Goal: Communication & Community: Share content

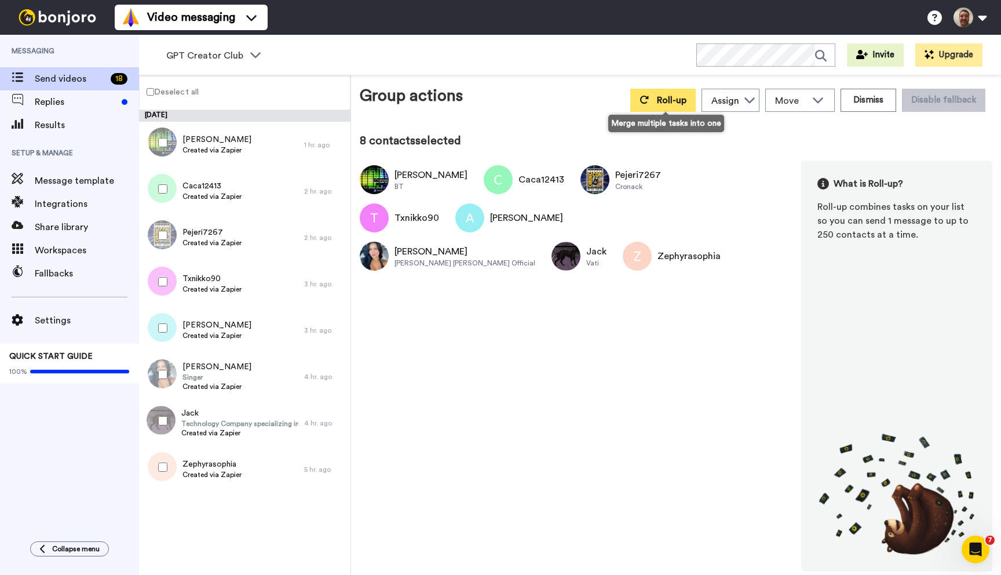
click at [655, 93] on button "Roll-up" at bounding box center [662, 100] width 65 height 23
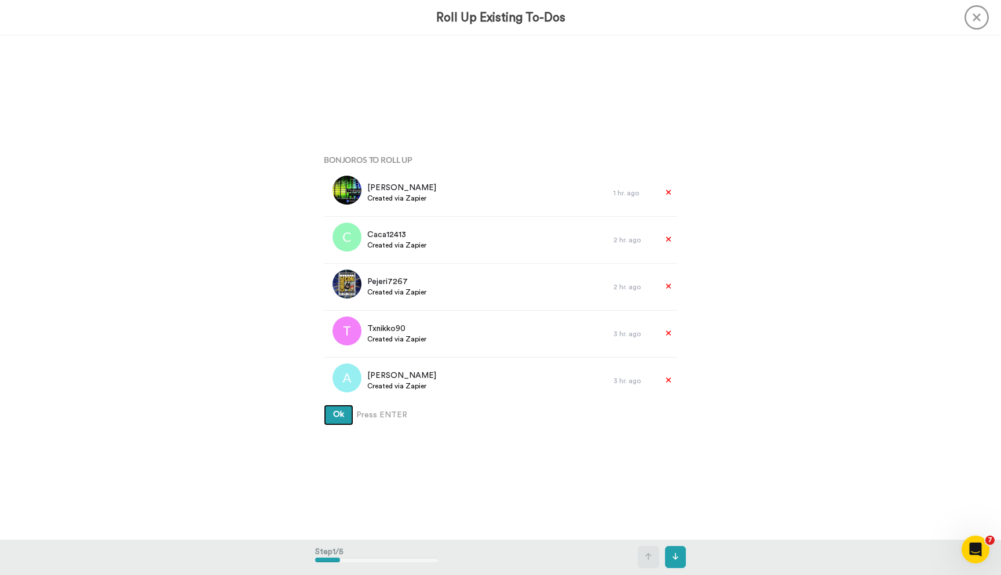
click at [324, 404] on button "Ok" at bounding box center [339, 414] width 30 height 21
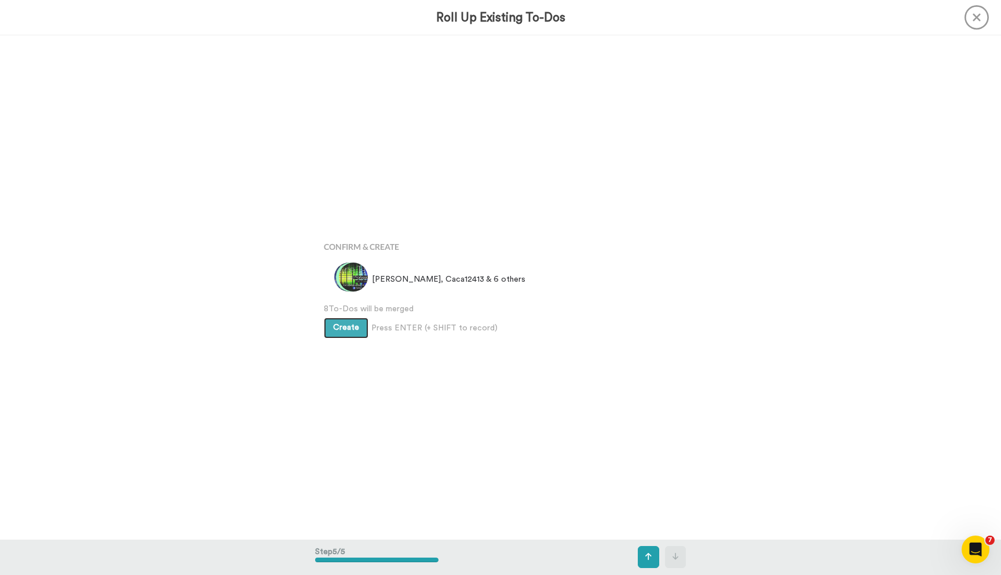
scroll to position [2014, 0]
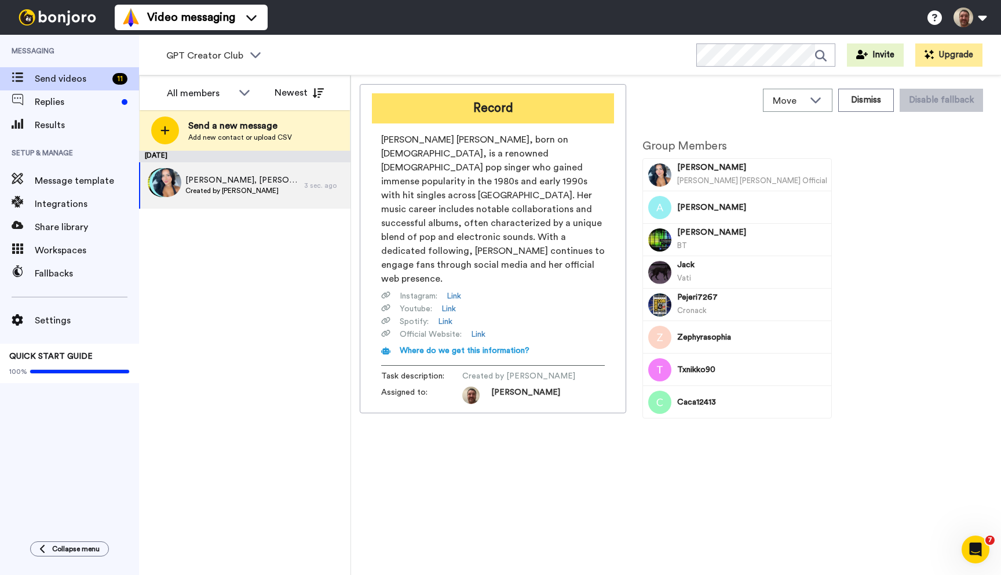
click at [504, 107] on button "Record" at bounding box center [493, 108] width 242 height 30
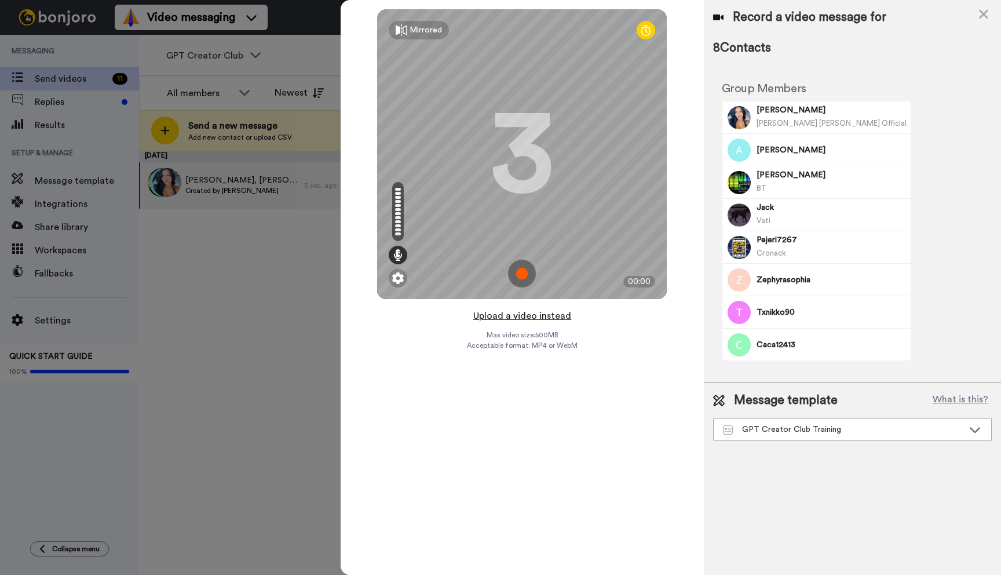
click at [520, 316] on button "Upload a video instead" at bounding box center [522, 315] width 105 height 15
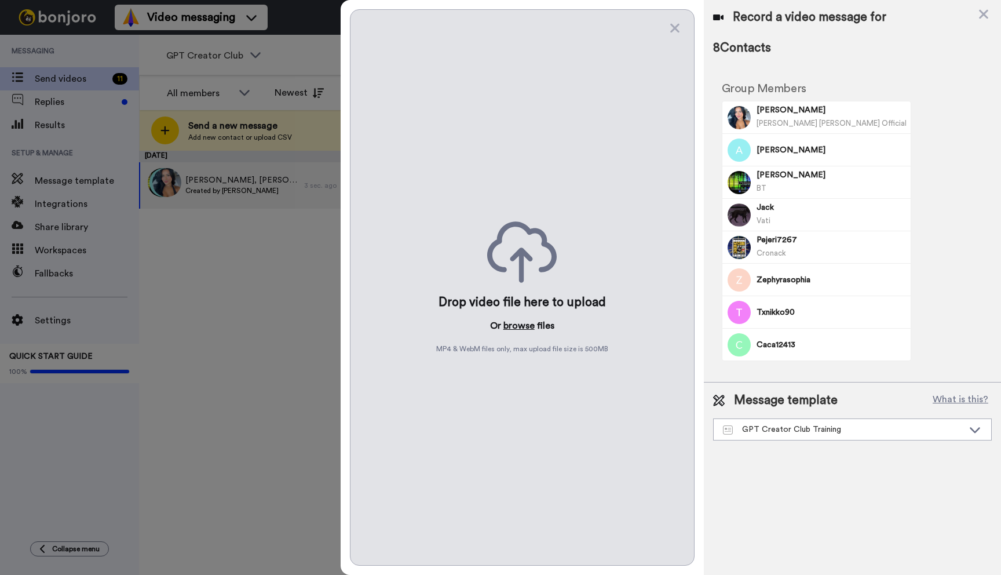
click at [516, 325] on button "browse" at bounding box center [518, 326] width 31 height 14
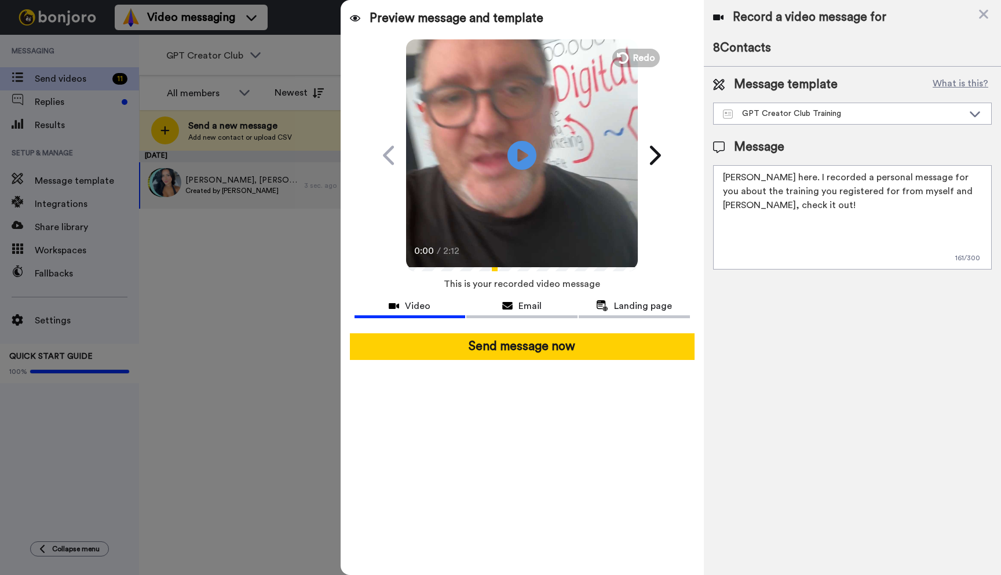
click at [990, 13] on div "Record a video message for" at bounding box center [852, 17] width 279 height 16
click at [986, 13] on icon at bounding box center [984, 14] width 12 height 14
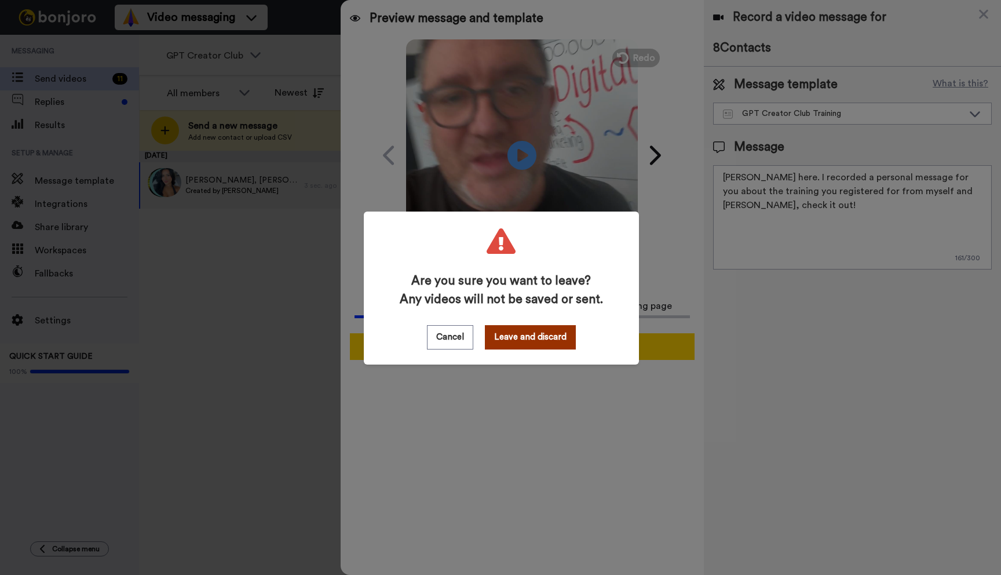
click at [532, 338] on button "Leave and discard" at bounding box center [530, 337] width 91 height 24
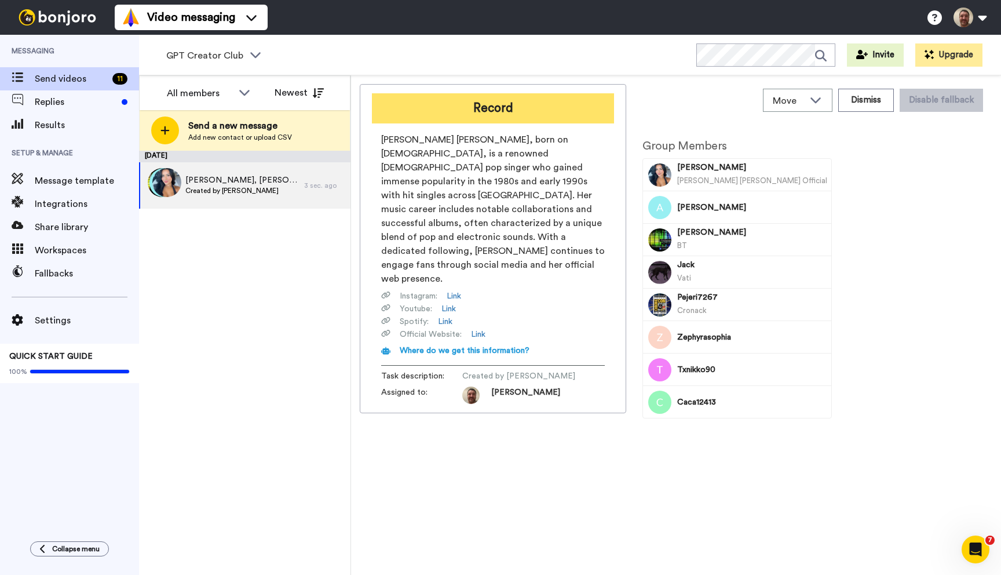
click at [497, 105] on button "Record" at bounding box center [493, 108] width 242 height 30
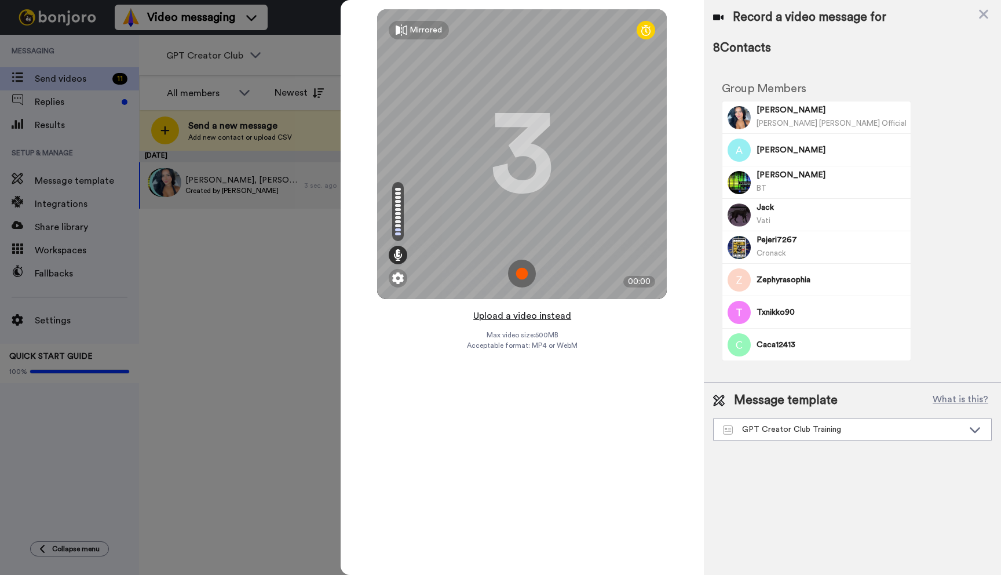
click at [514, 317] on button "Upload a video instead" at bounding box center [522, 315] width 105 height 15
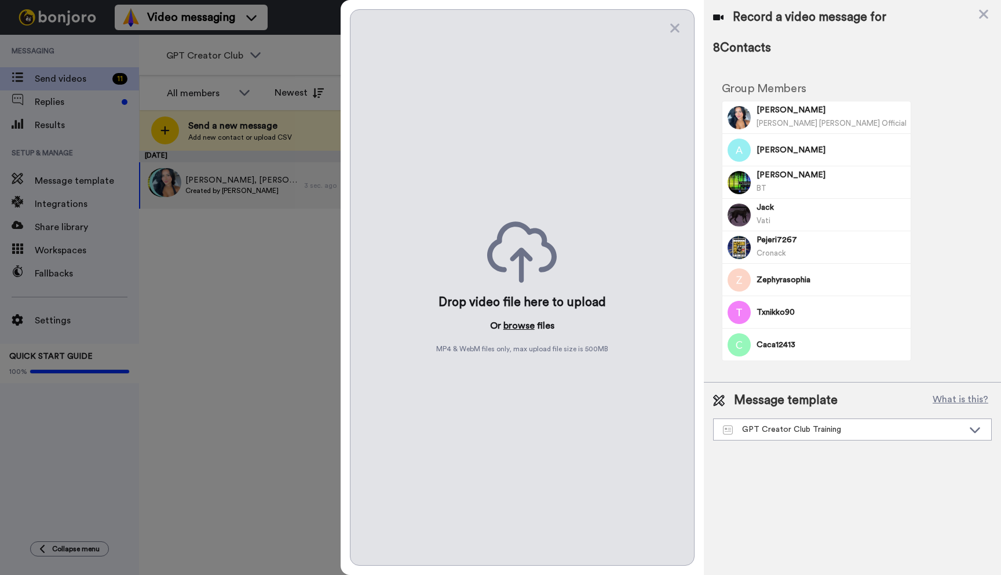
click at [514, 322] on button "browse" at bounding box center [518, 326] width 31 height 14
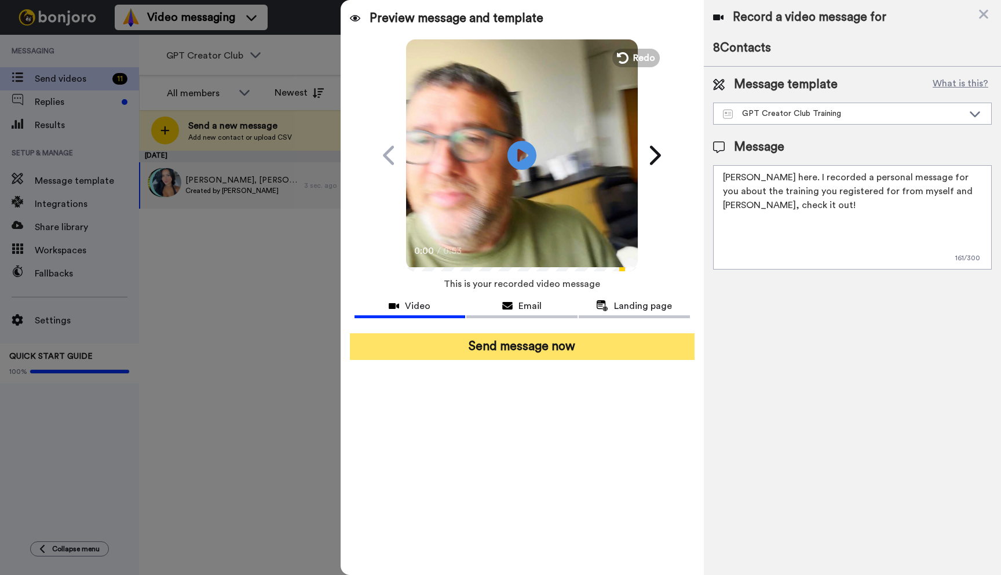
click at [522, 346] on button "Send message now" at bounding box center [522, 346] width 345 height 27
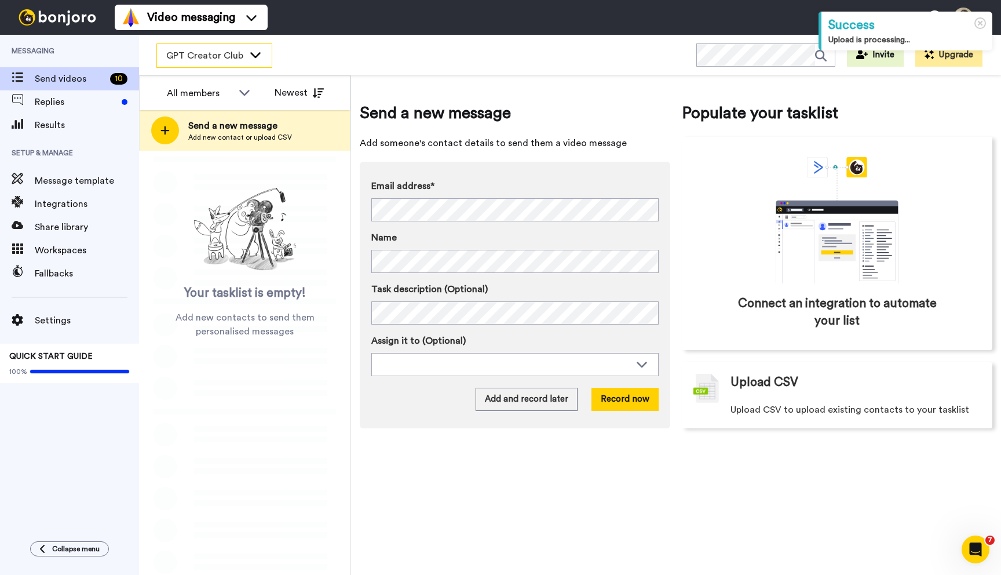
click at [248, 49] on icon at bounding box center [255, 55] width 14 height 12
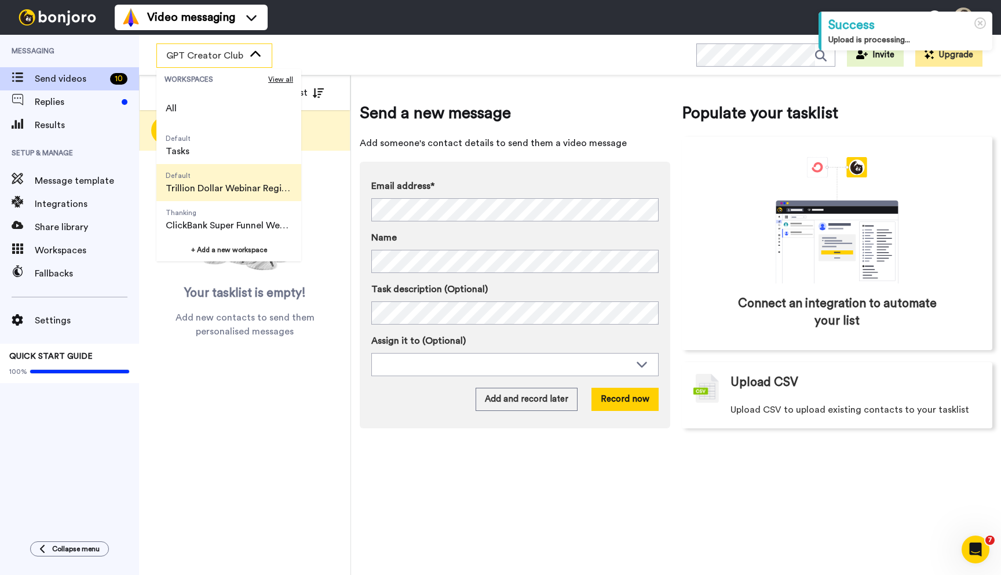
click at [230, 184] on span "Trillion Dollar Webinar Registrants" at bounding box center [229, 188] width 126 height 14
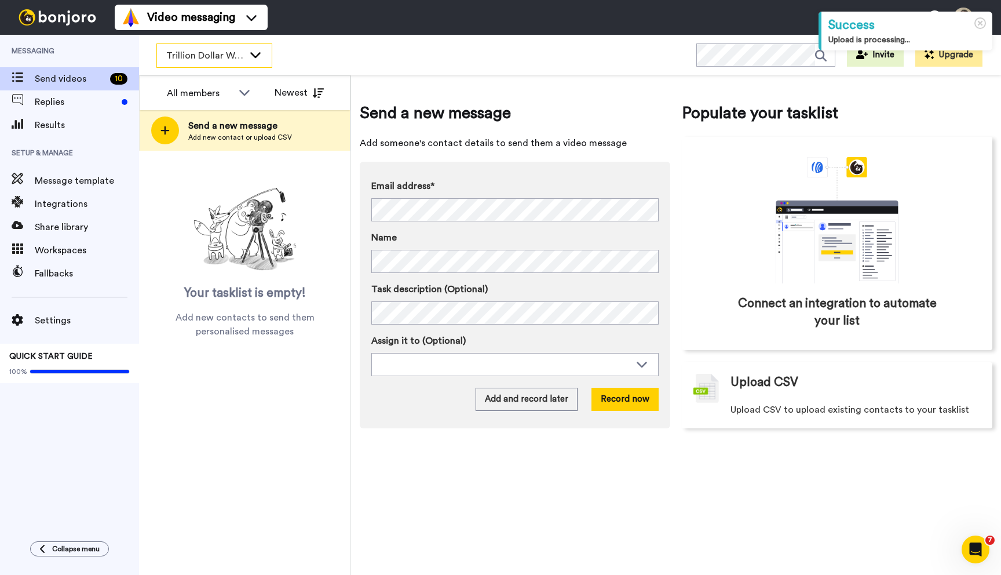
click at [225, 46] on div "Trillion Dollar Webinar Registrants" at bounding box center [214, 55] width 115 height 23
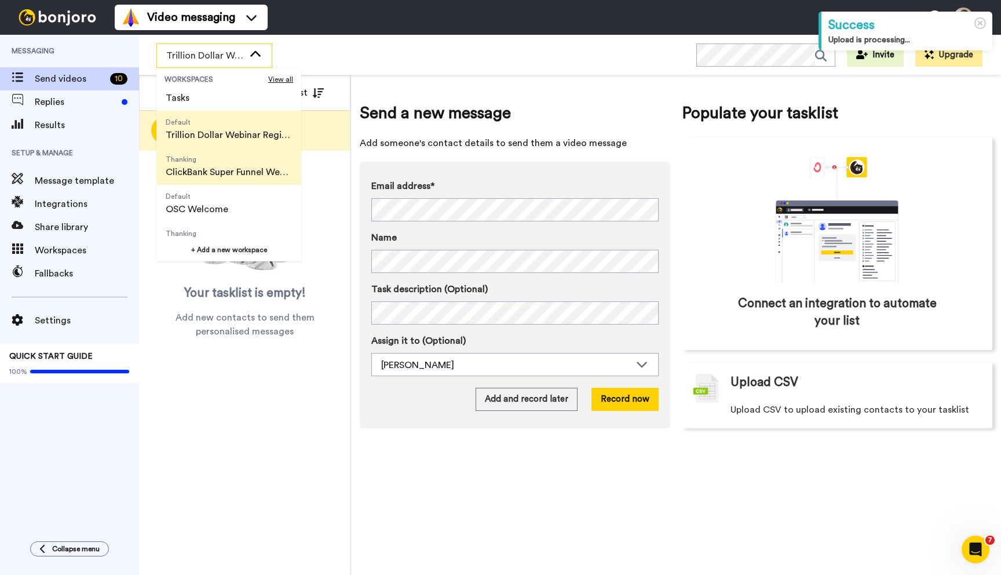
scroll to position [74, 0]
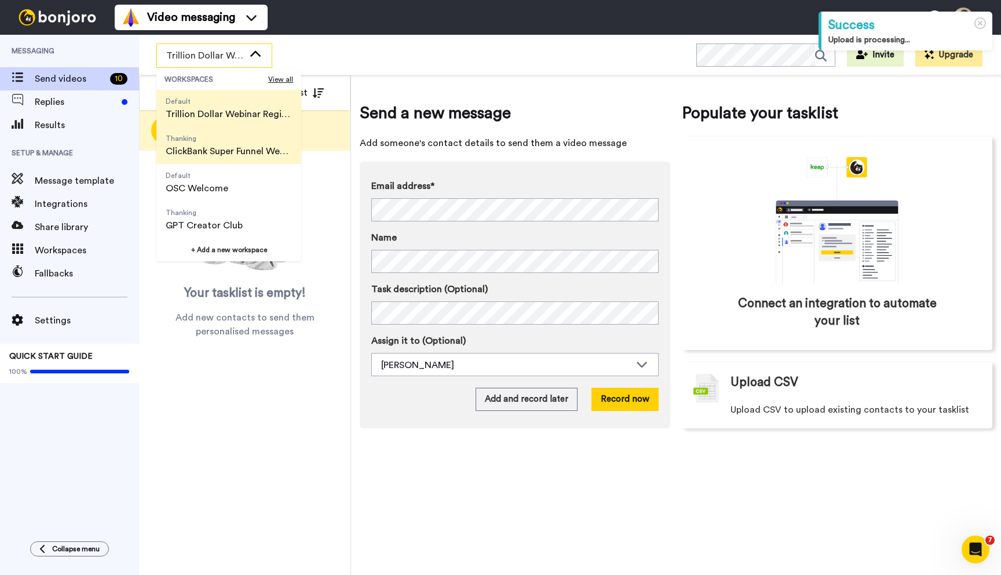
click at [219, 145] on span "ClickBank Super Funnel Webinar Registrants" at bounding box center [229, 151] width 126 height 14
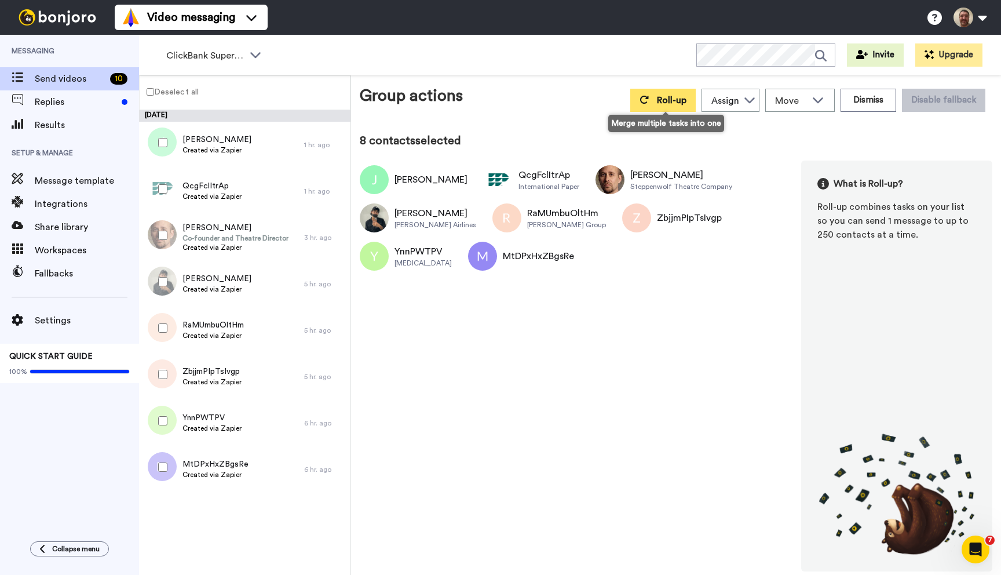
click at [665, 98] on span "Roll-up" at bounding box center [672, 100] width 30 height 9
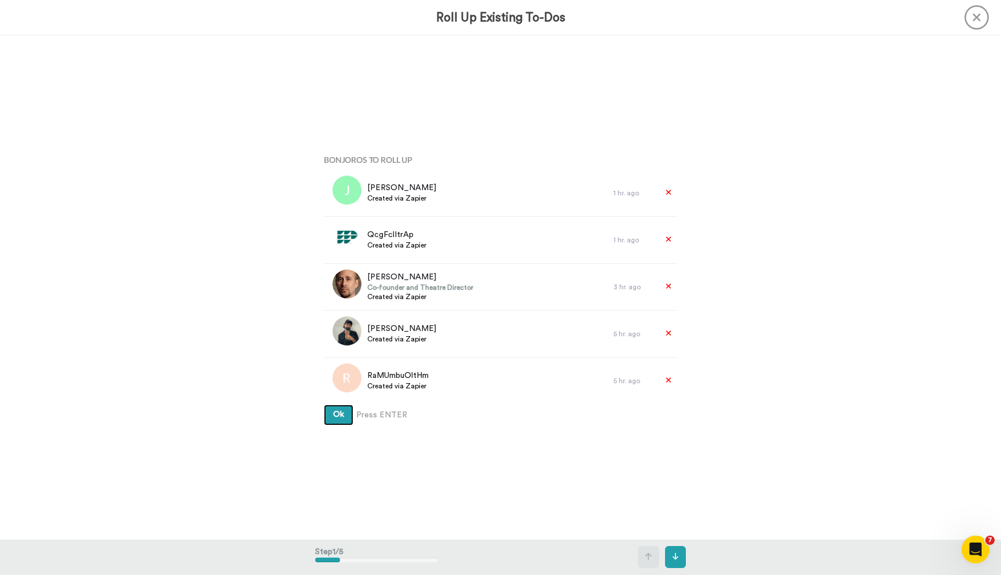
click at [324, 404] on button "Ok" at bounding box center [339, 414] width 30 height 21
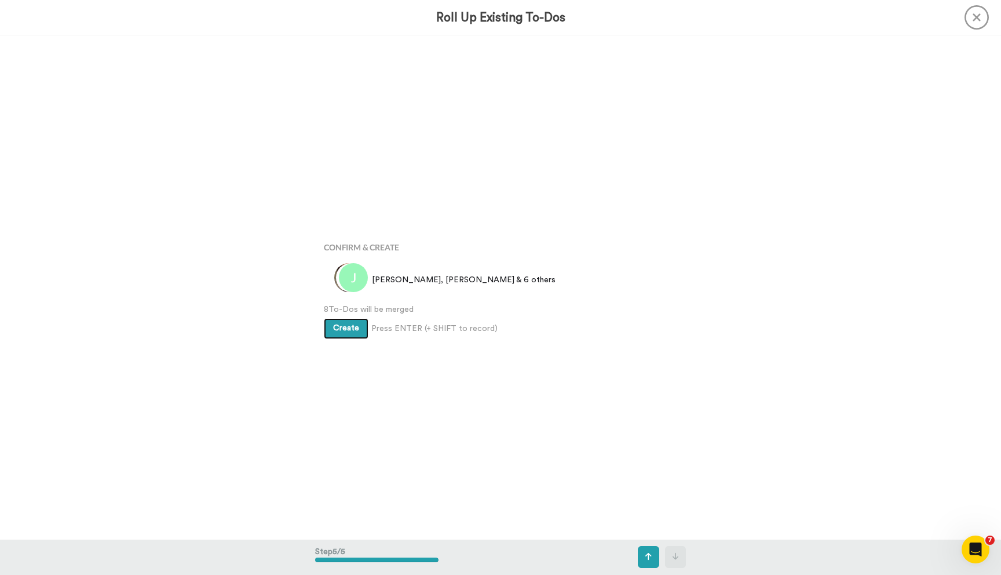
scroll to position [2014, 0]
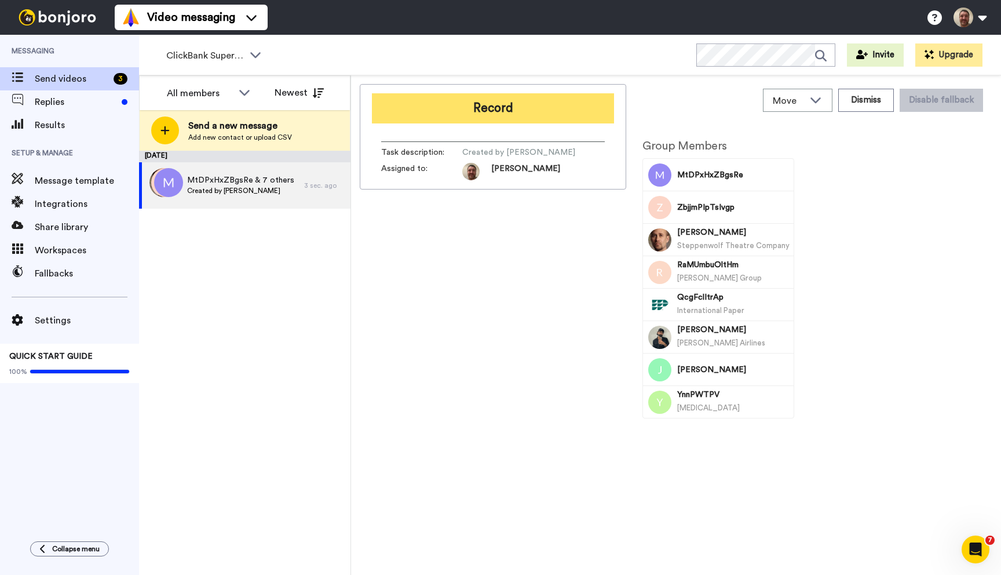
click at [493, 112] on button "Record" at bounding box center [493, 108] width 242 height 30
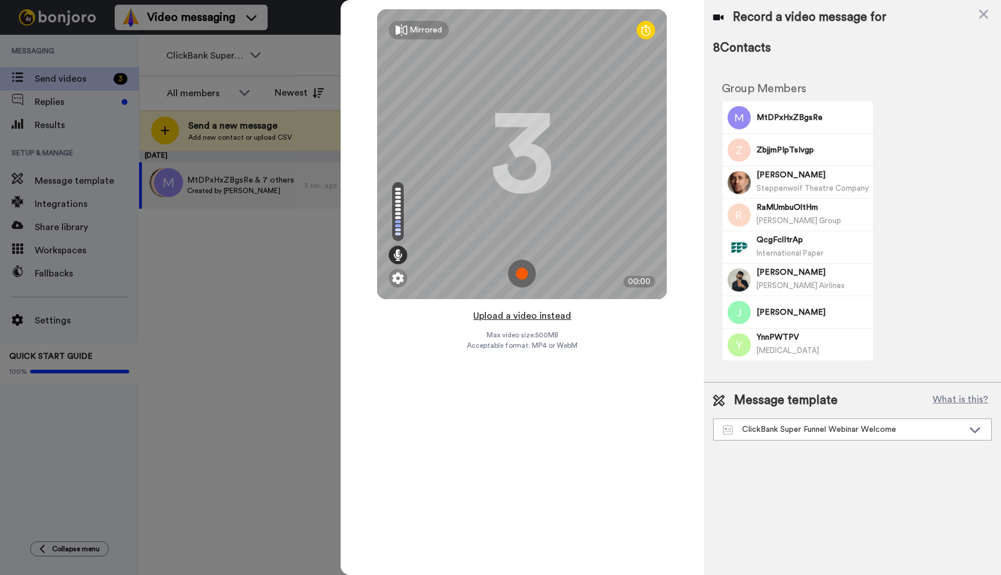
click at [511, 317] on button "Upload a video instead" at bounding box center [522, 315] width 105 height 15
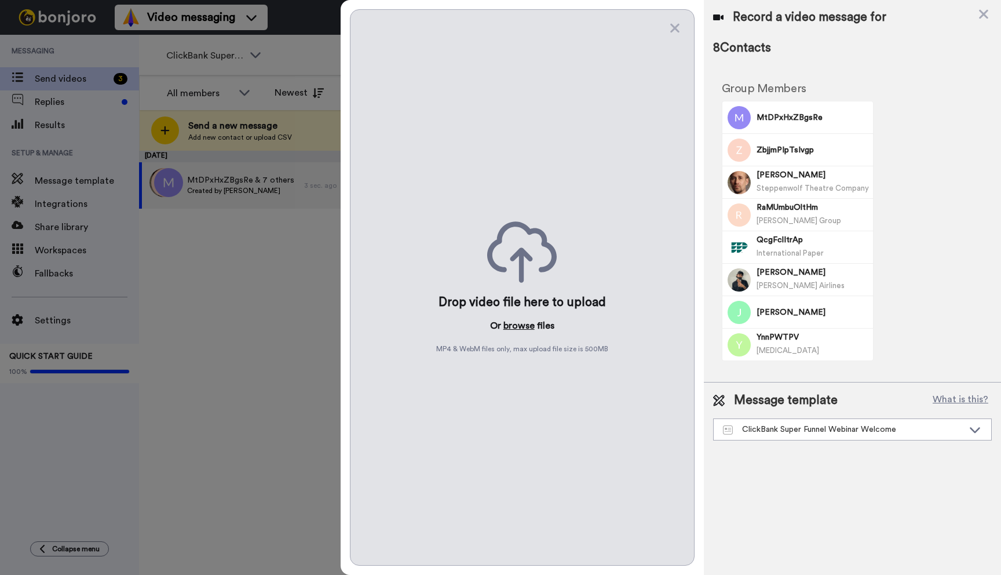
click at [510, 327] on button "browse" at bounding box center [518, 326] width 31 height 14
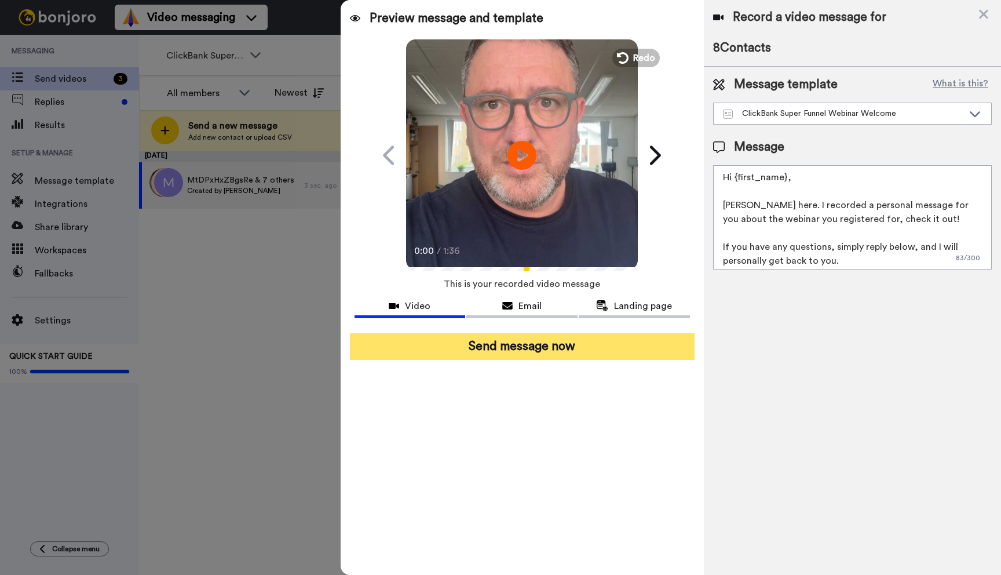
click at [499, 348] on button "Send message now" at bounding box center [522, 346] width 345 height 27
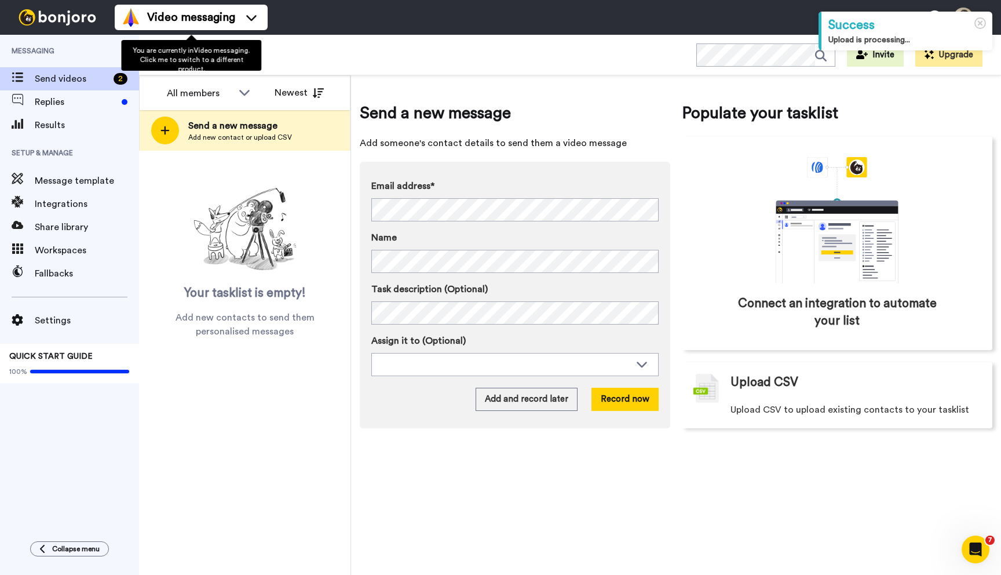
click at [243, 59] on span "You are currently in Video messaging . Click me to switch to a different produc…" at bounding box center [191, 59] width 117 height 25
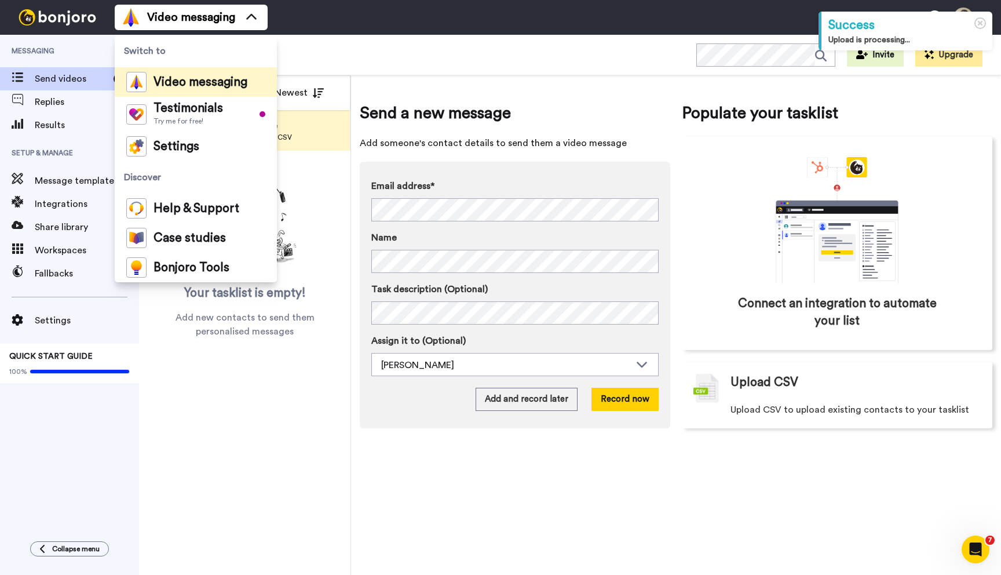
click at [294, 56] on div "ClickBank Super Funnel Webinar Registrants WORKSPACES View all All Default Task…" at bounding box center [570, 55] width 862 height 41
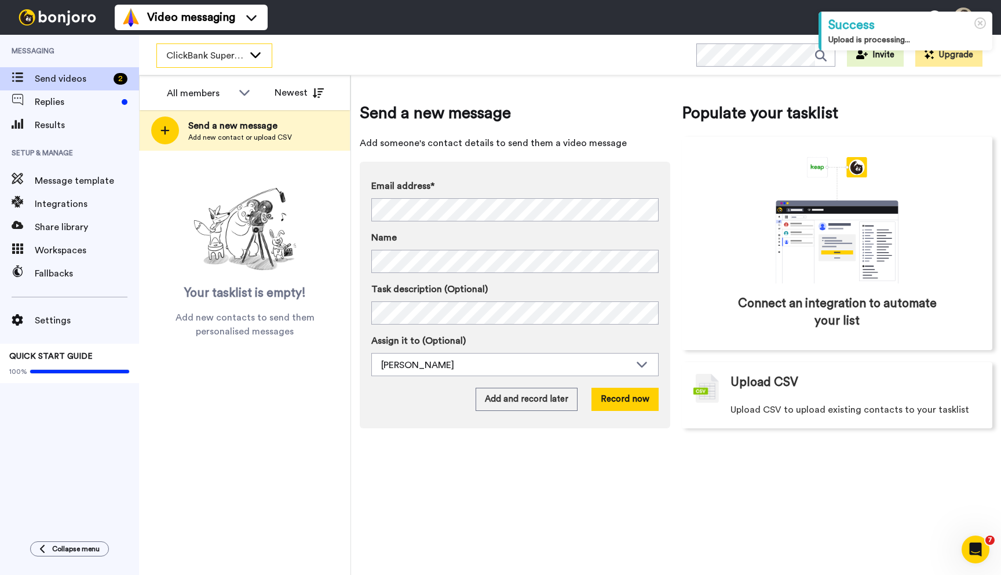
click at [243, 56] on span "ClickBank Super Funnel Webinar Registrants" at bounding box center [205, 56] width 78 height 14
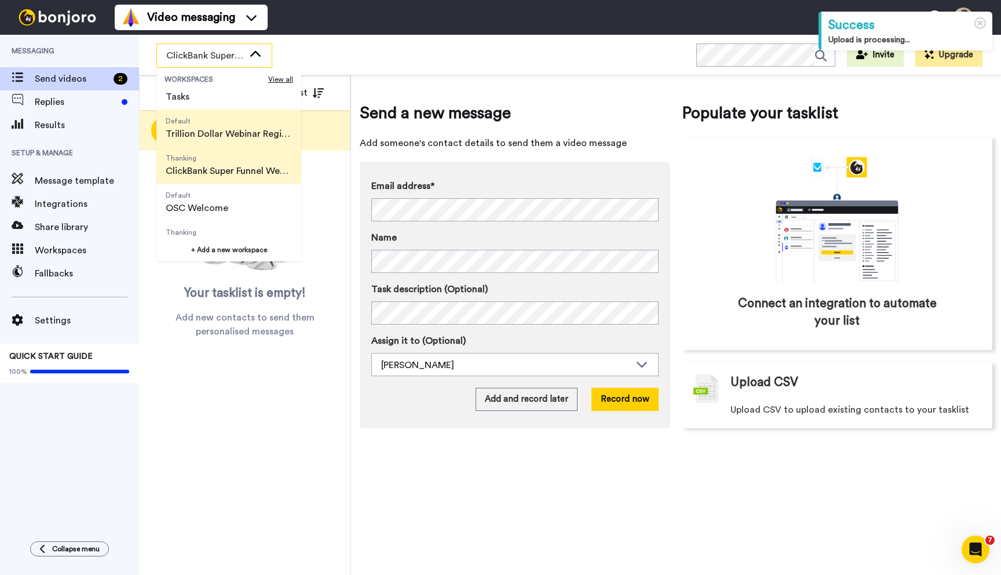
scroll to position [74, 0]
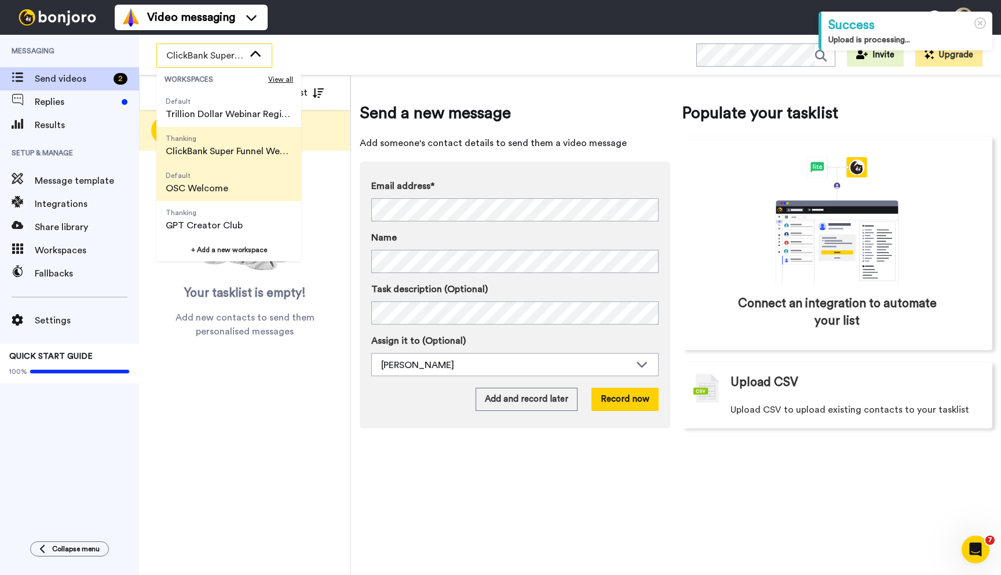
click at [208, 195] on span "OSC Welcome" at bounding box center [197, 188] width 63 height 14
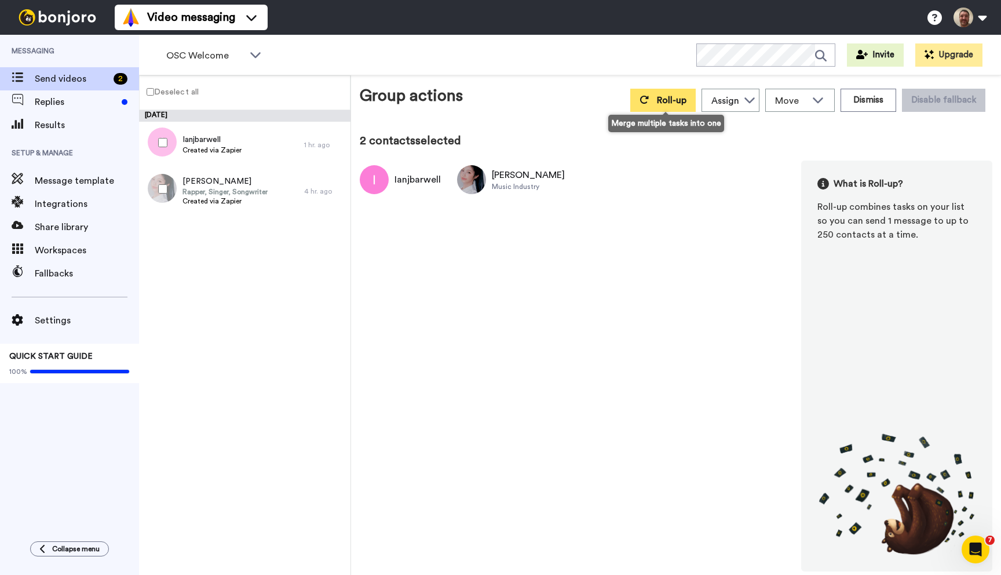
click at [660, 103] on span "Roll-up" at bounding box center [672, 100] width 30 height 9
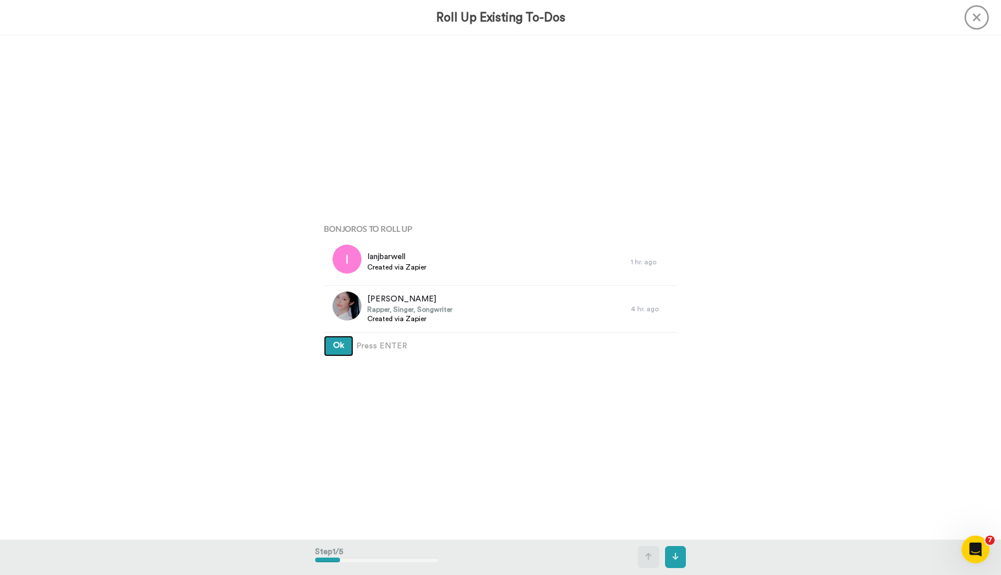
click at [324, 335] on button "Ok" at bounding box center [339, 345] width 30 height 21
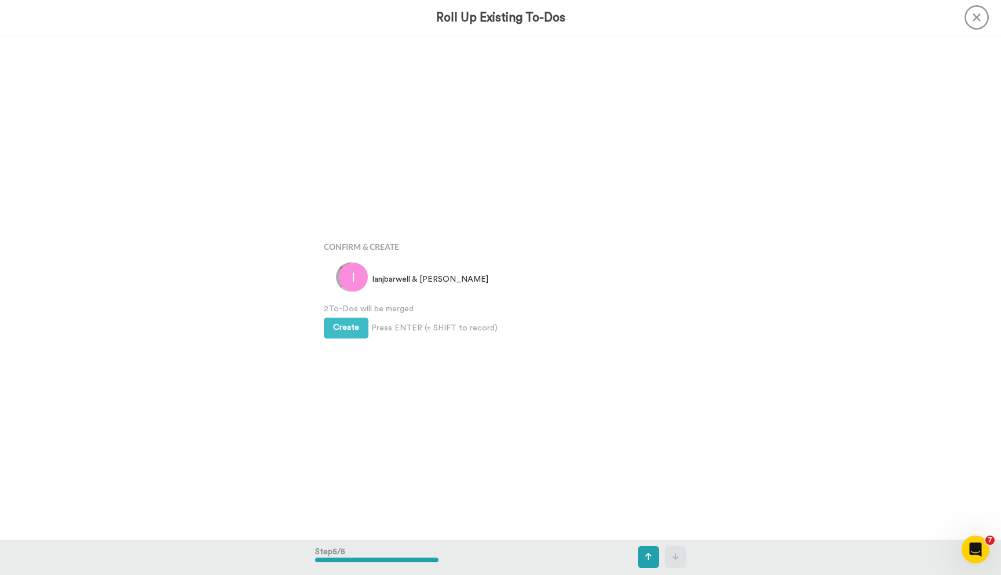
scroll to position [2014, 0]
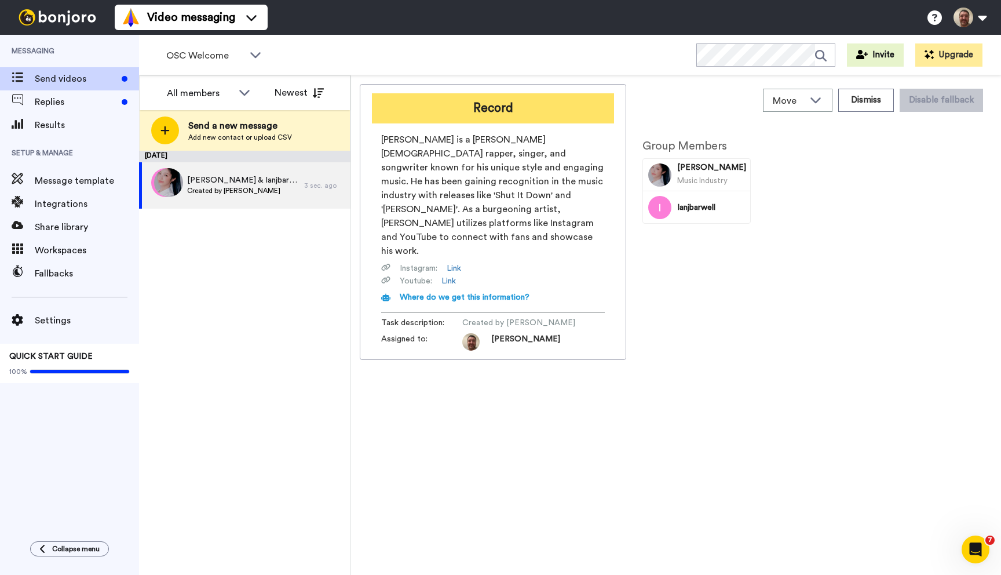
click at [495, 110] on button "Record" at bounding box center [493, 108] width 242 height 30
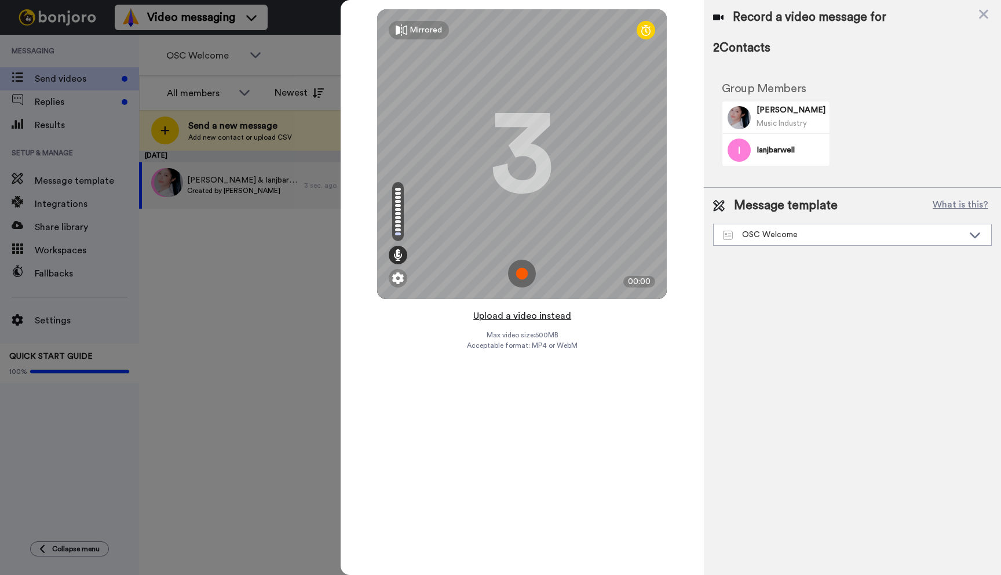
click at [516, 315] on button "Upload a video instead" at bounding box center [522, 315] width 105 height 15
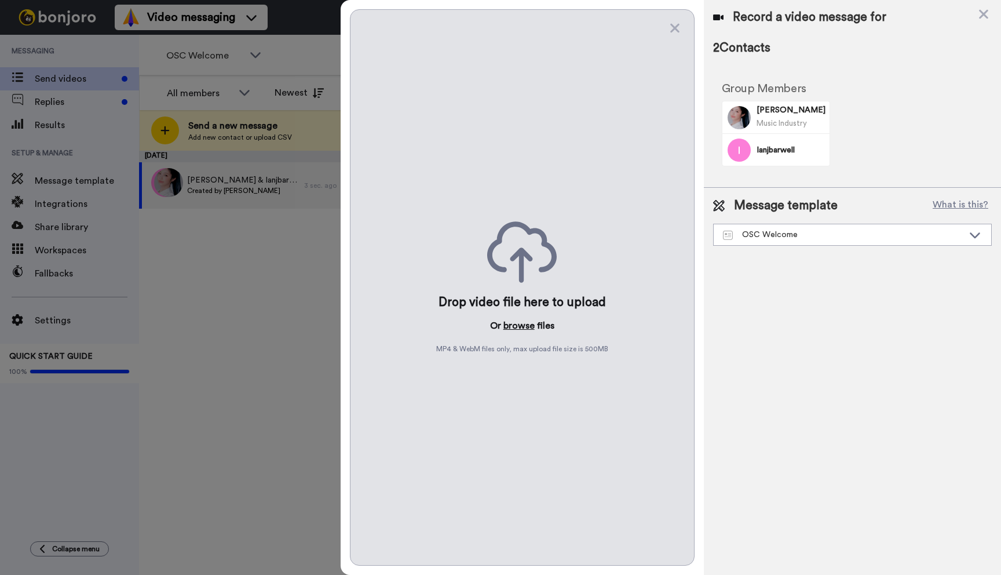
click at [512, 327] on button "browse" at bounding box center [518, 326] width 31 height 14
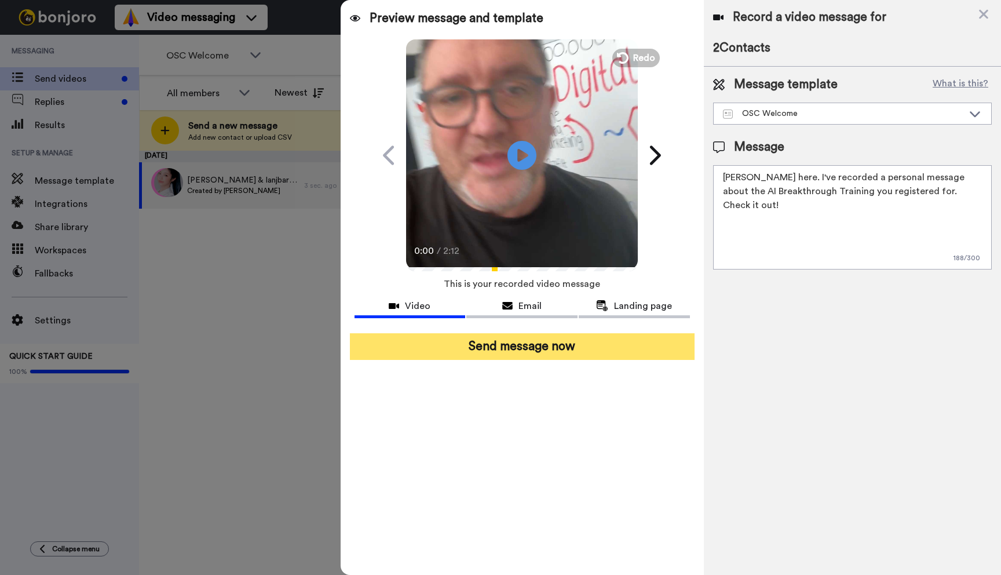
click at [488, 345] on button "Send message now" at bounding box center [522, 346] width 345 height 27
